Goal: Participate in discussion

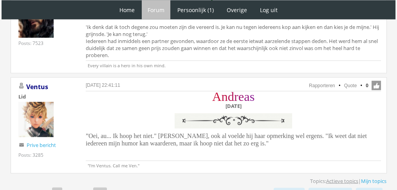
click at [345, 178] on link "Actieve topics" at bounding box center [342, 181] width 32 height 7
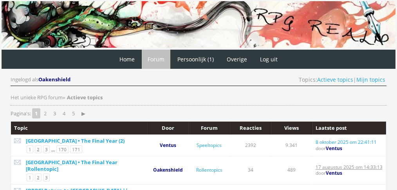
click at [345, 164] on link "17 augustus 2025 om 14:33:13" at bounding box center [349, 167] width 67 height 7
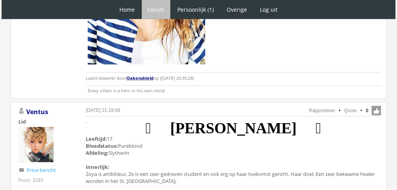
scroll to position [2173, 0]
